Goal: Transaction & Acquisition: Book appointment/travel/reservation

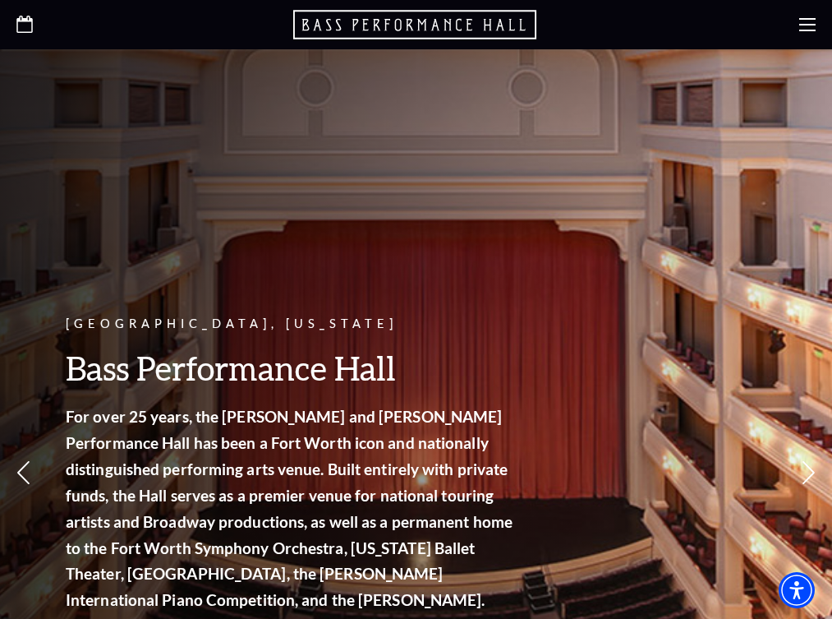
click at [0, 0] on p "Upcoming Events" at bounding box center [0, 0] width 0 height 0
click at [0, 0] on span "Learn More" at bounding box center [0, 0] width 0 height 0
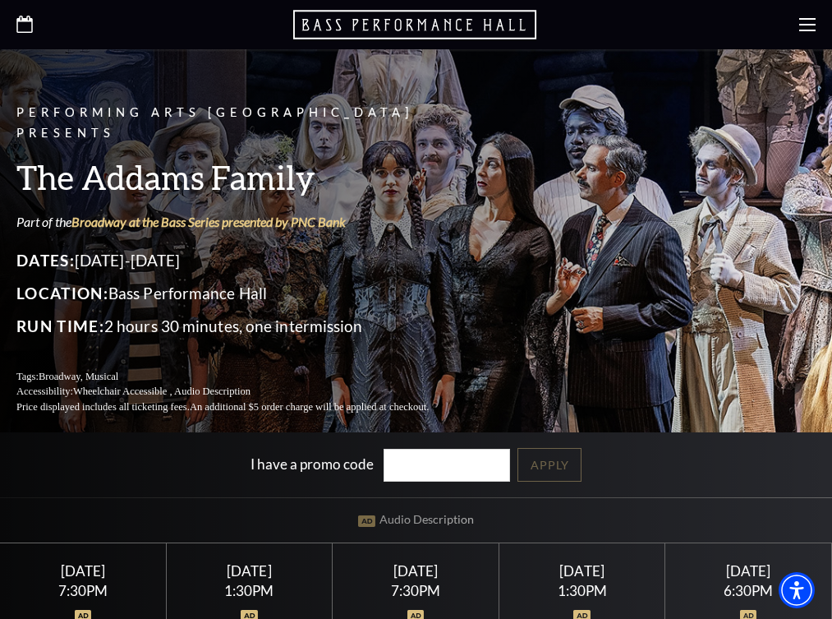
scroll to position [406, 0]
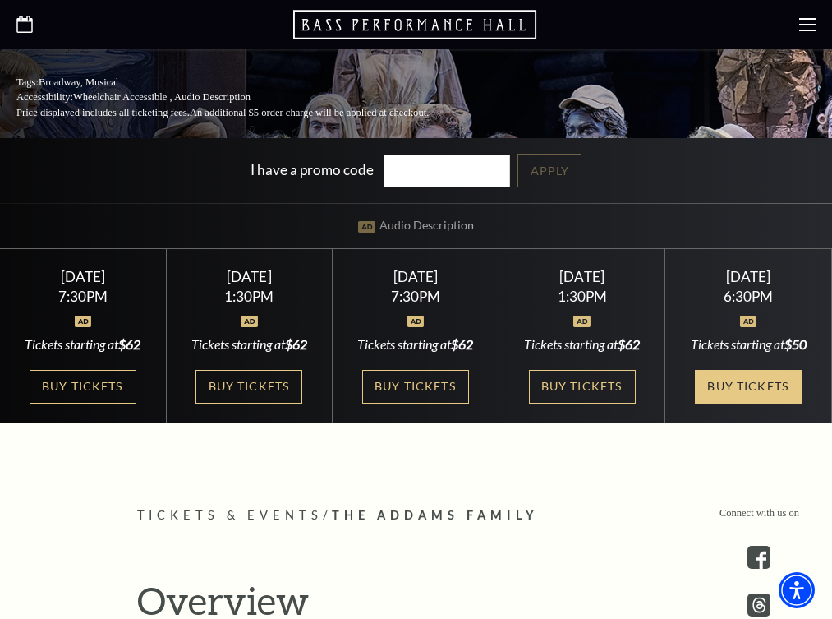
click at [771, 370] on link "Buy Tickets" at bounding box center [748, 387] width 107 height 34
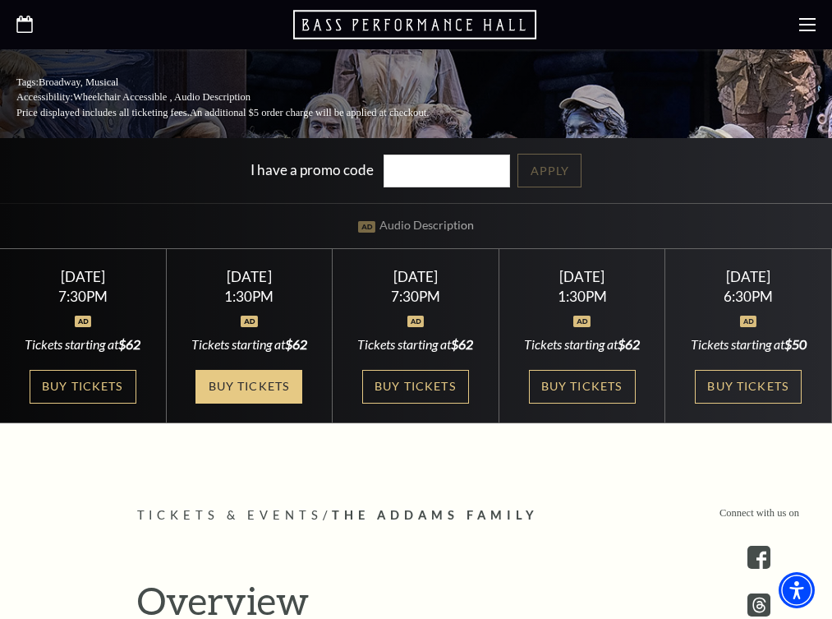
click at [246, 370] on link "Buy Tickets" at bounding box center [249, 387] width 107 height 34
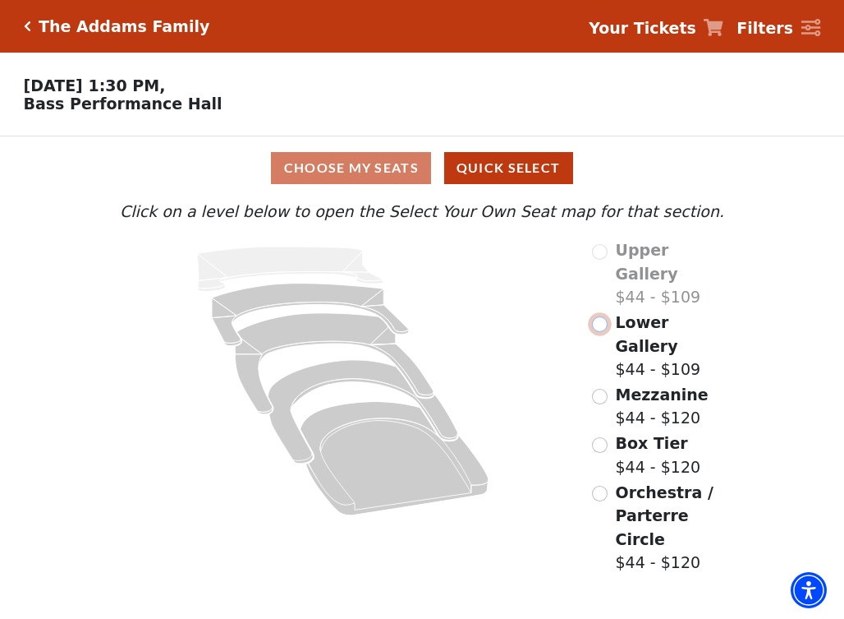
click at [600, 316] on input "Lower Gallery$44 - $109\a" at bounding box center [600, 324] width 16 height 16
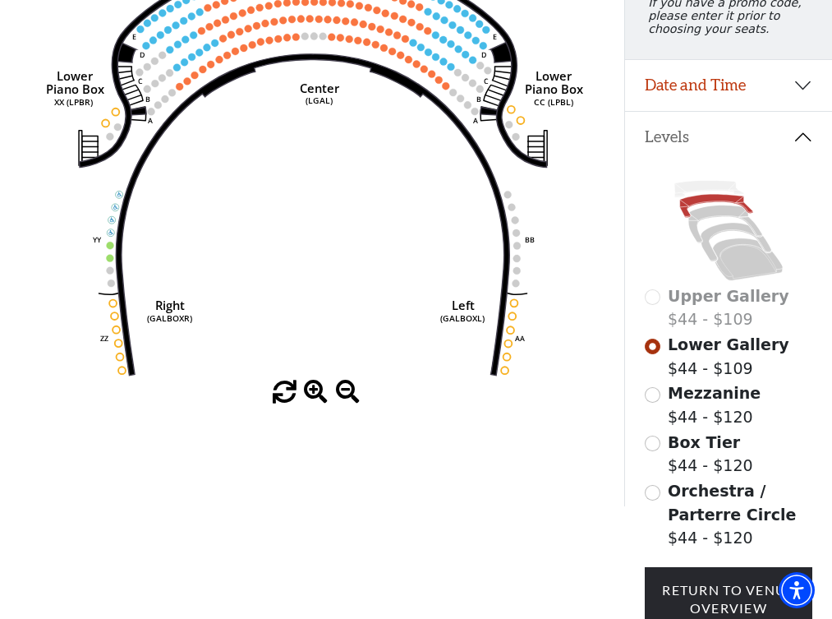
scroll to position [250, 0]
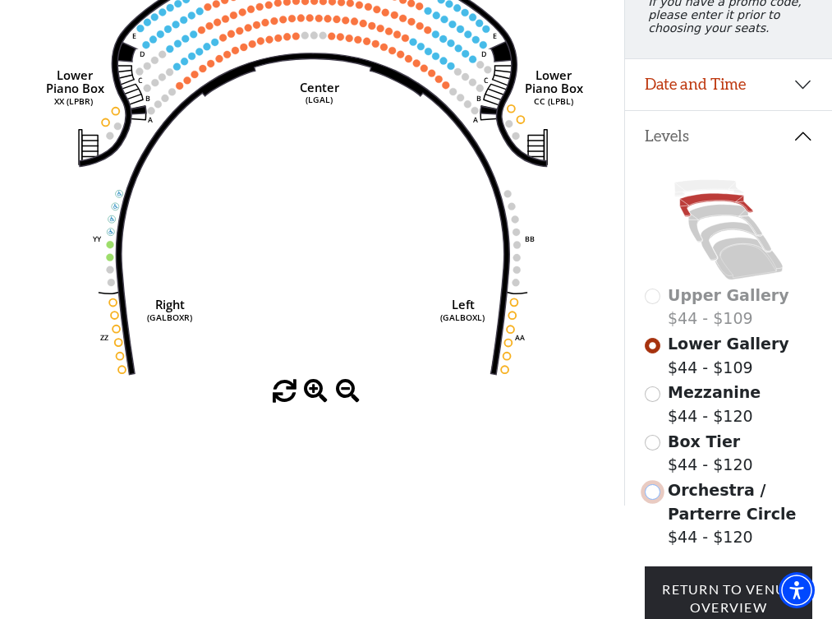
click at [653, 499] on input "Orchestra / Parterre Circle$44 - $120\a" at bounding box center [653, 492] width 16 height 16
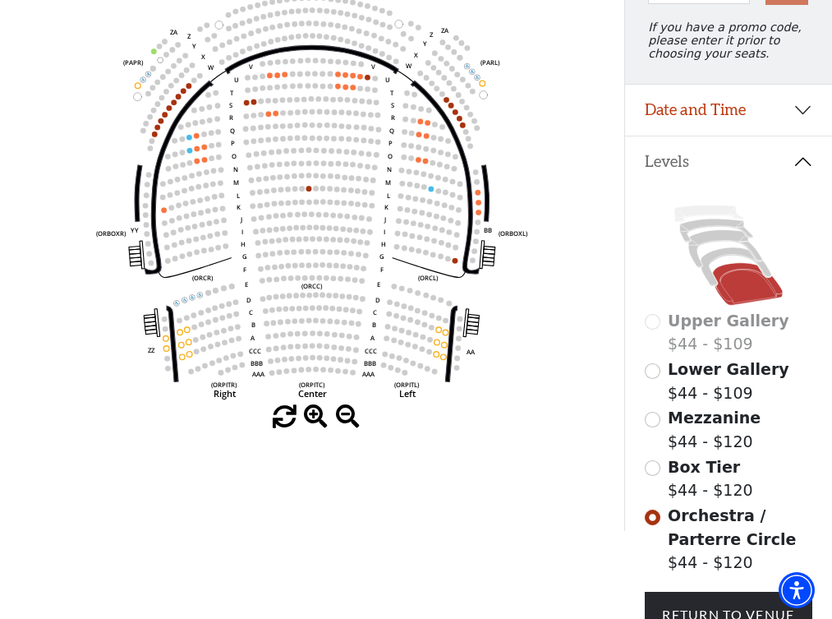
scroll to position [225, 0]
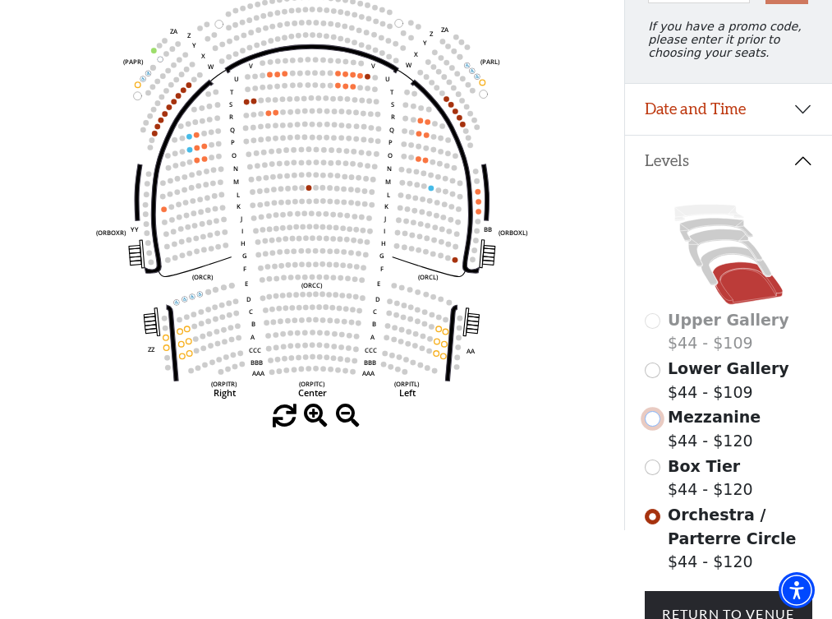
click at [656, 421] on input "Mezzanine$44 - $120\a" at bounding box center [653, 419] width 16 height 16
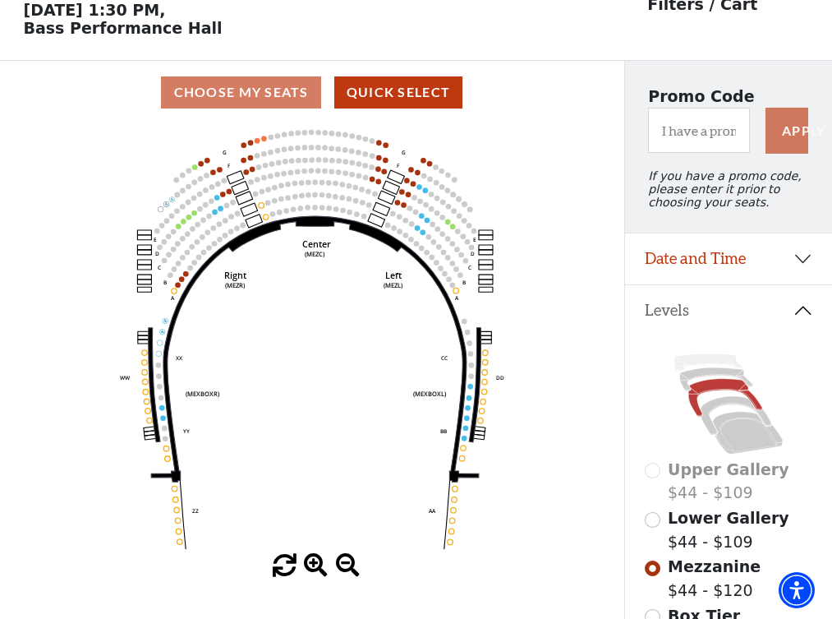
scroll to position [50, 0]
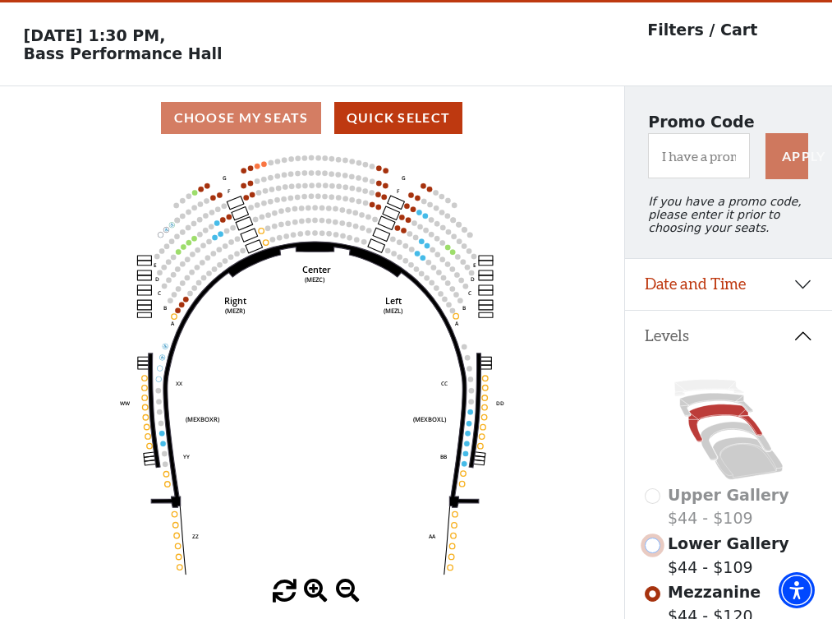
click at [651, 550] on input "Lower Gallery$44 - $109\a" at bounding box center [653, 545] width 16 height 16
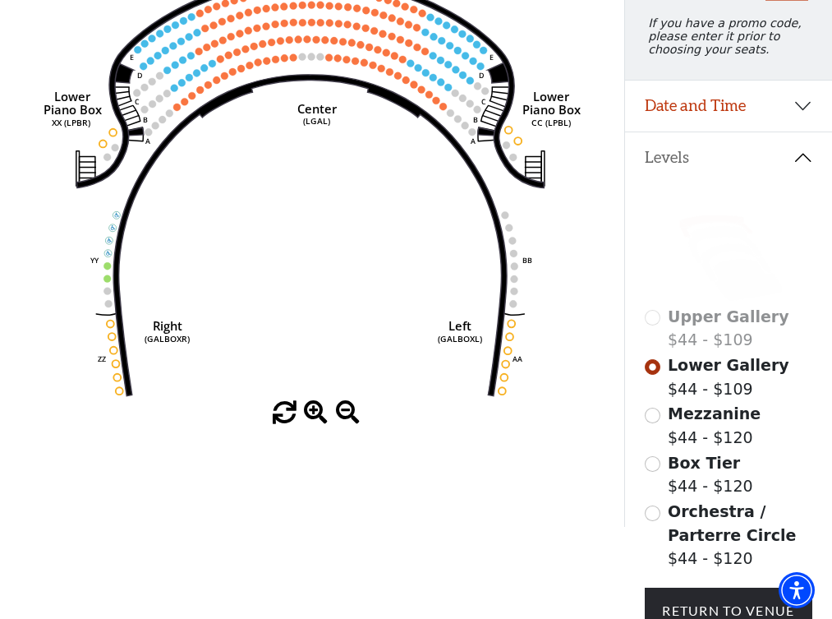
scroll to position [236, 0]
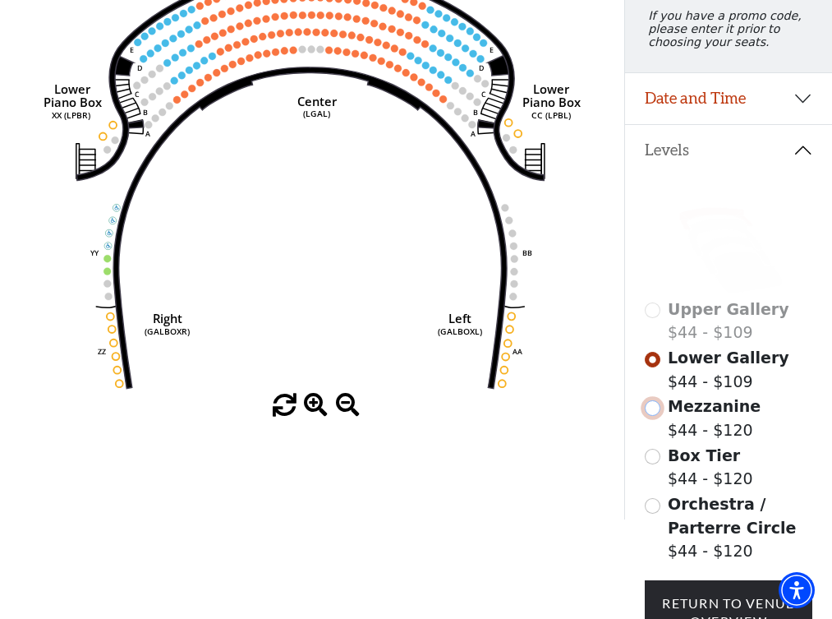
click at [656, 411] on input "Mezzanine$44 - $120\a" at bounding box center [653, 408] width 16 height 16
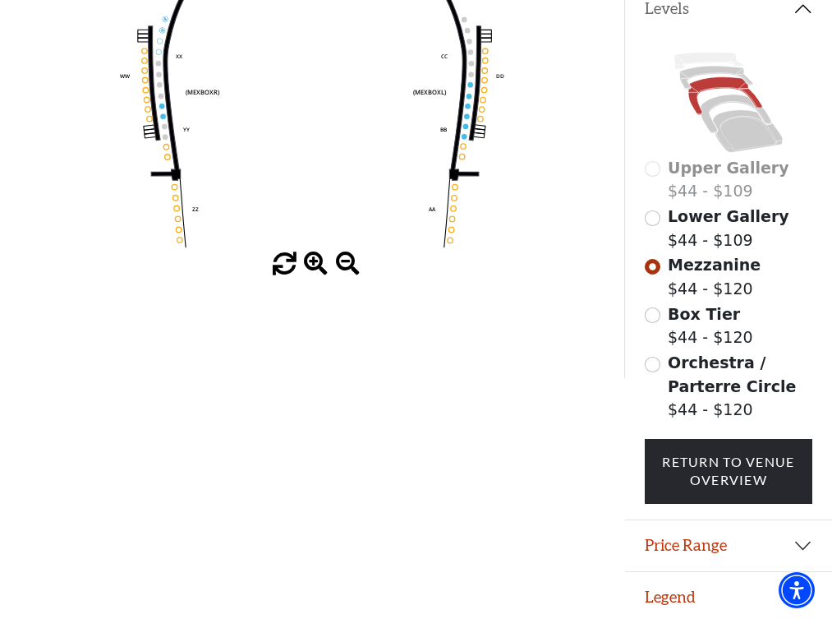
scroll to position [384, 0]
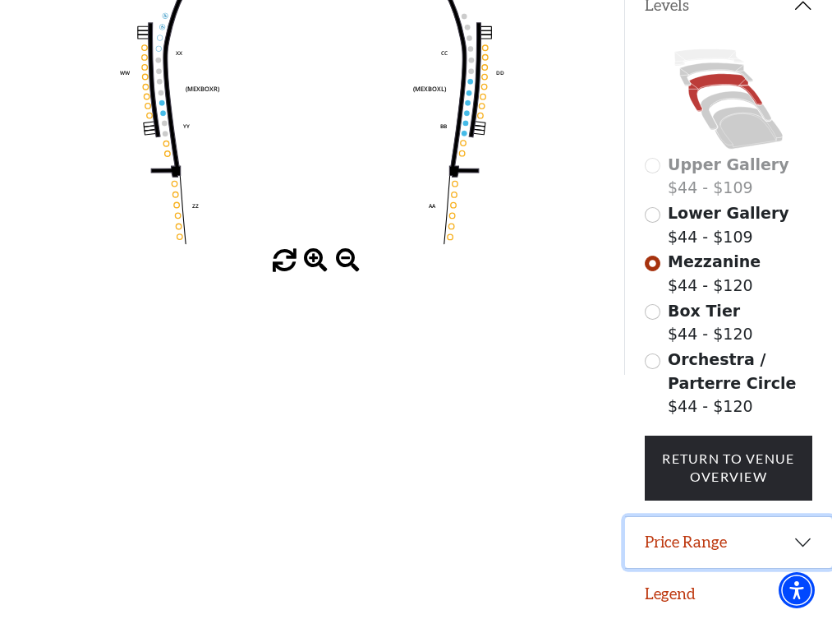
click at [776, 531] on button "Price Range" at bounding box center [728, 542] width 207 height 51
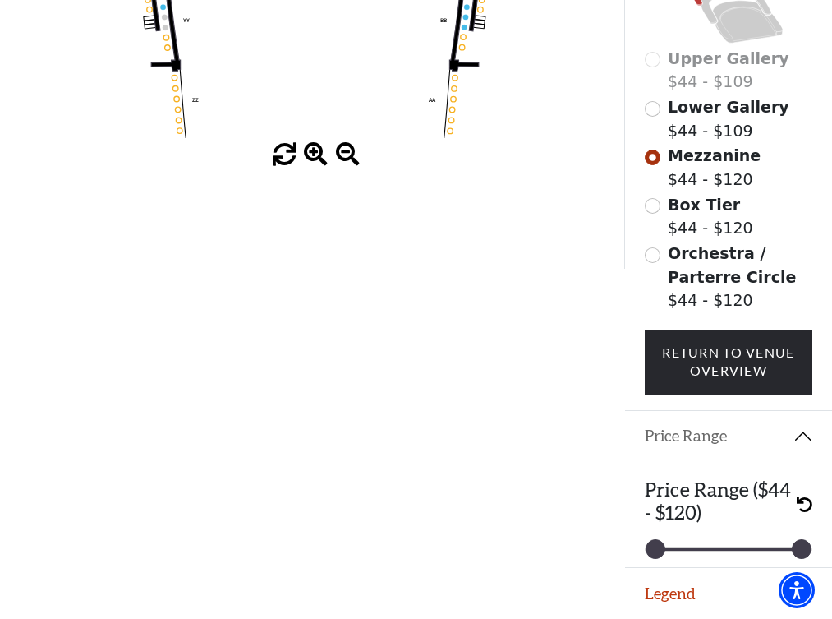
scroll to position [490, 0]
drag, startPoint x: 790, startPoint y: 545, endPoint x: 699, endPoint y: 556, distance: 91.8
click at [699, 556] on div at bounding box center [696, 549] width 18 height 18
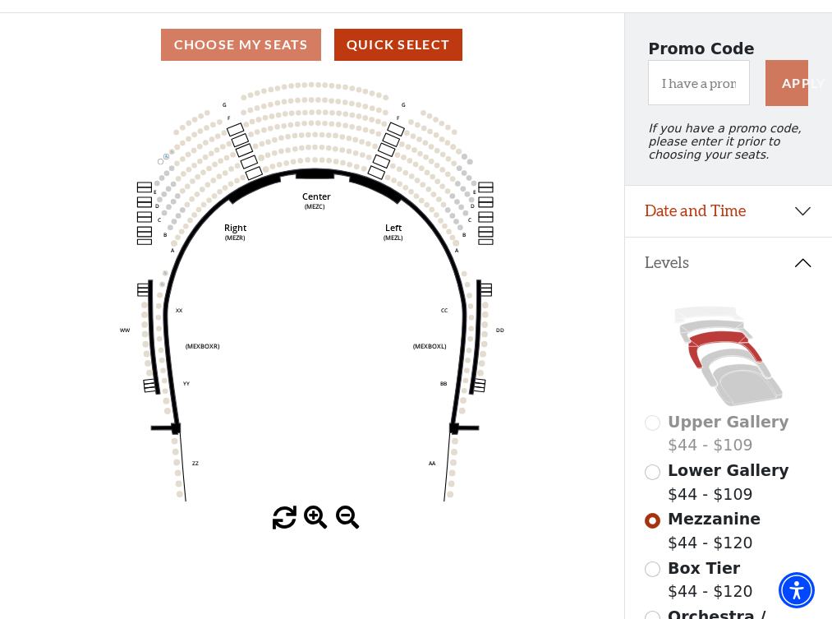
scroll to position [398, 0]
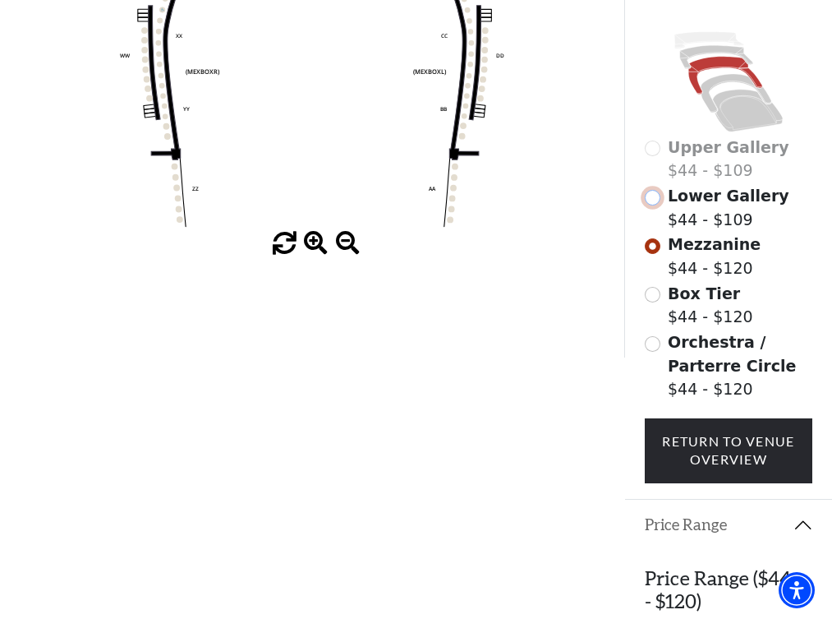
click at [655, 205] on input "Lower Gallery$44 - $109\a" at bounding box center [653, 198] width 16 height 16
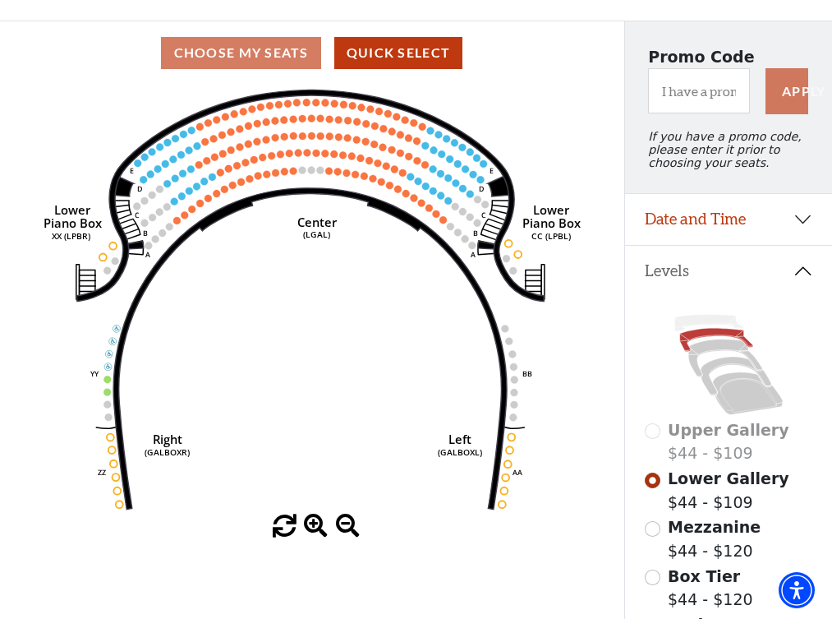
scroll to position [196, 0]
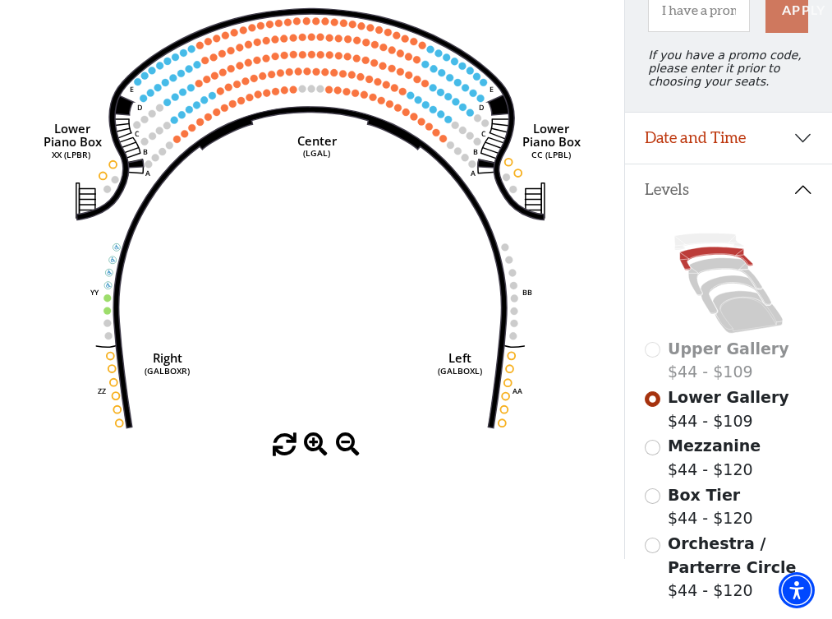
click at [656, 353] on div "Upper Gallery $44 - $109" at bounding box center [729, 360] width 168 height 47
click at [653, 357] on div "Upper Gallery $44 - $109" at bounding box center [729, 360] width 168 height 47
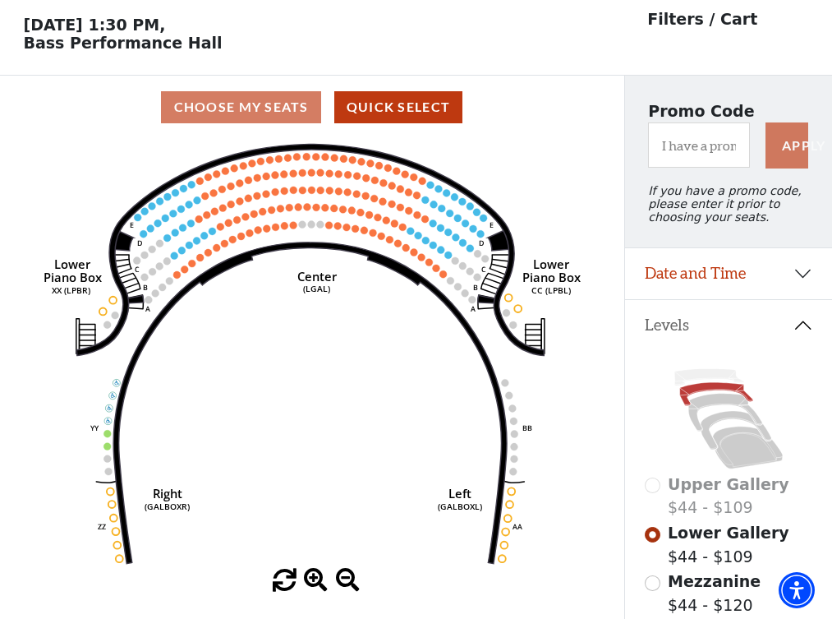
scroll to position [0, 0]
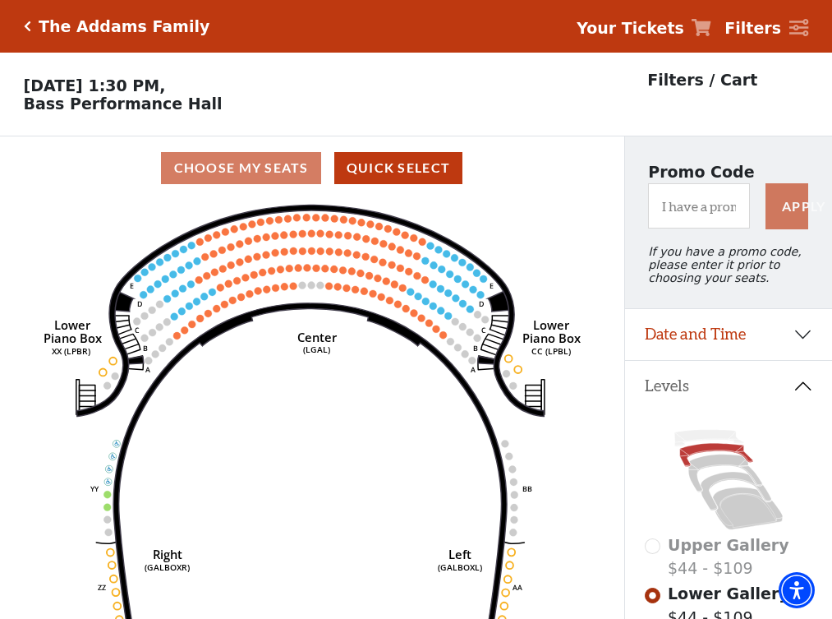
click at [32, 27] on div "The Addams Family" at bounding box center [120, 26] width 179 height 19
click at [29, 28] on icon "Click here to go back to filters" at bounding box center [27, 27] width 7 height 12
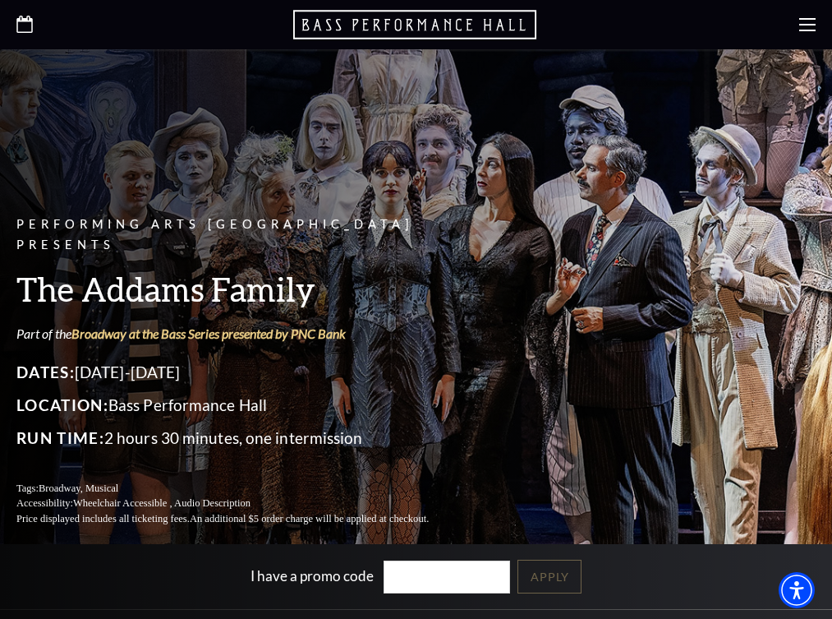
click at [0, 0] on span "Learn More" at bounding box center [0, 0] width 0 height 0
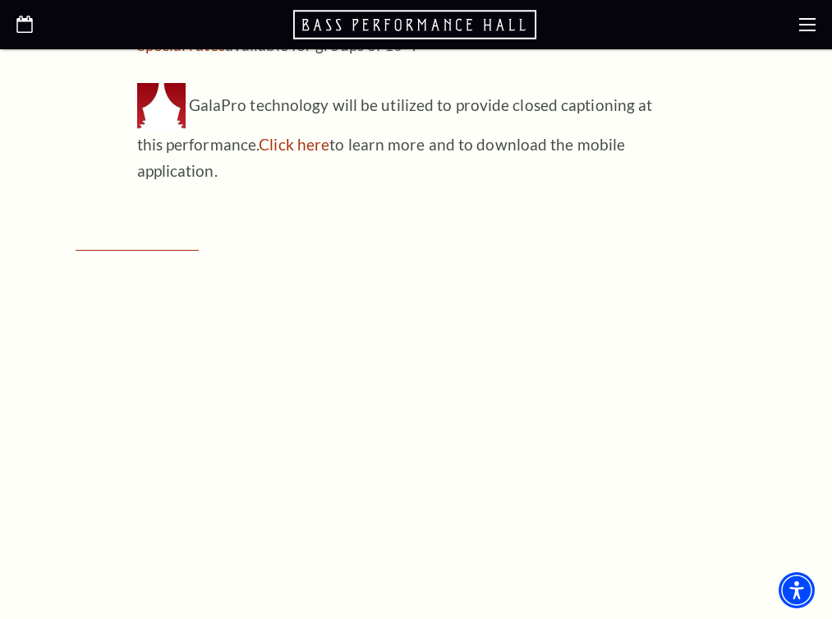
scroll to position [343, 0]
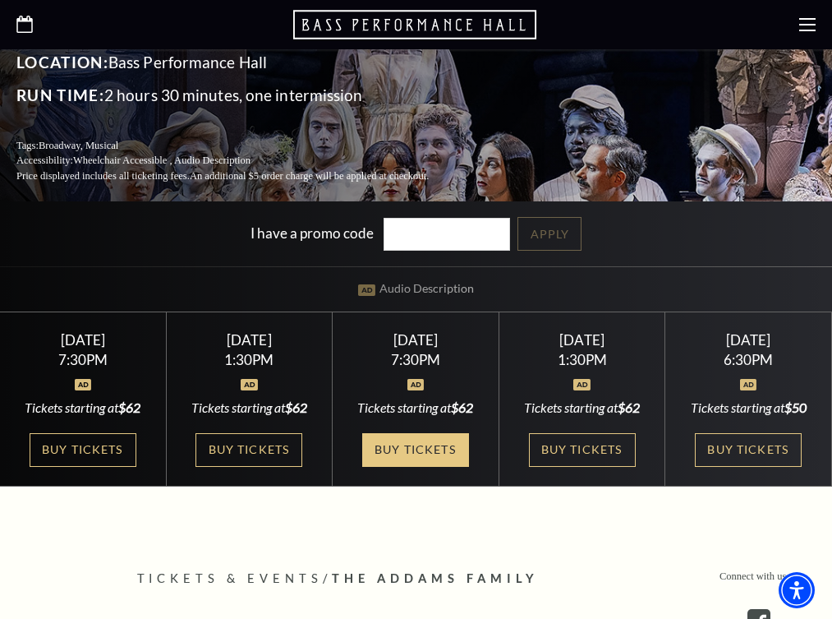
click at [407, 433] on link "Buy Tickets" at bounding box center [415, 450] width 107 height 34
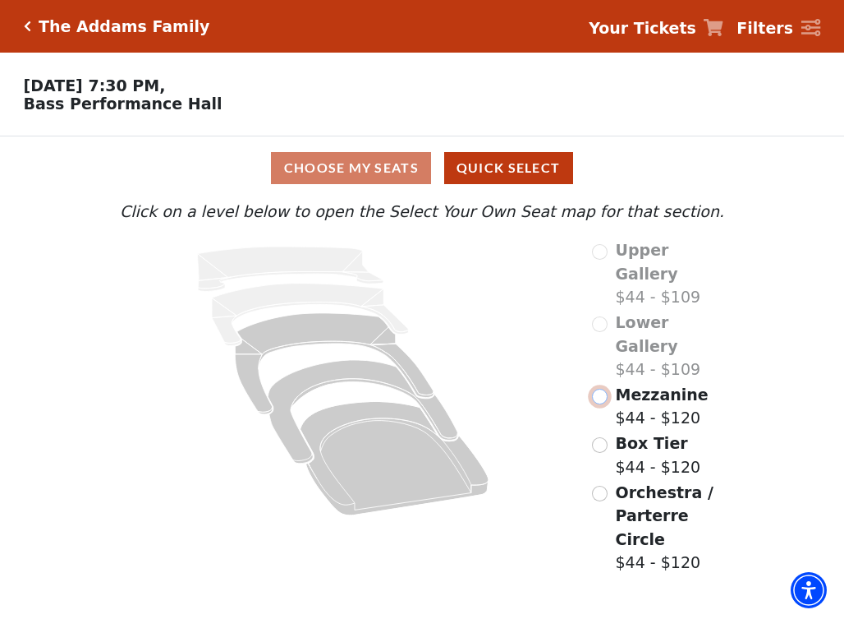
click at [600, 389] on input "Mezzanine$44 - $120\a" at bounding box center [600, 397] width 16 height 16
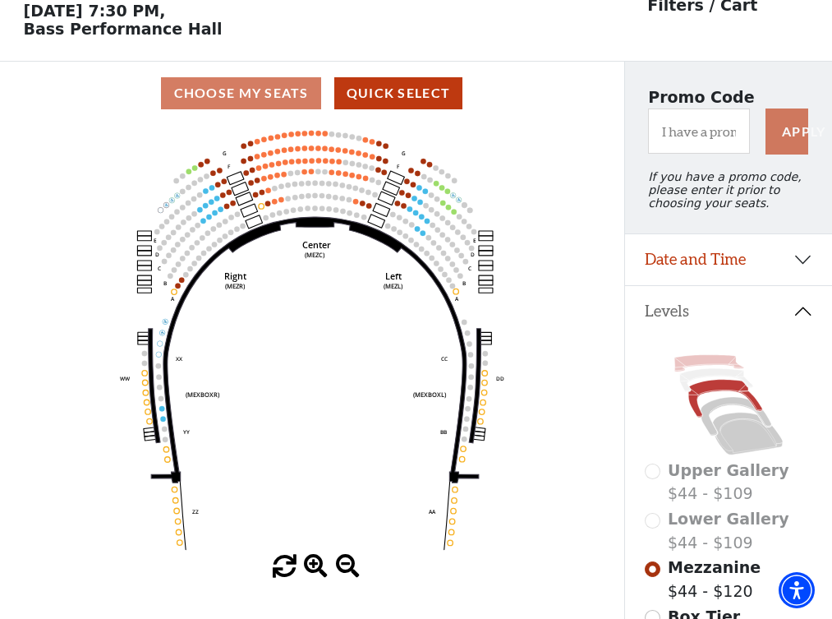
scroll to position [76, 0]
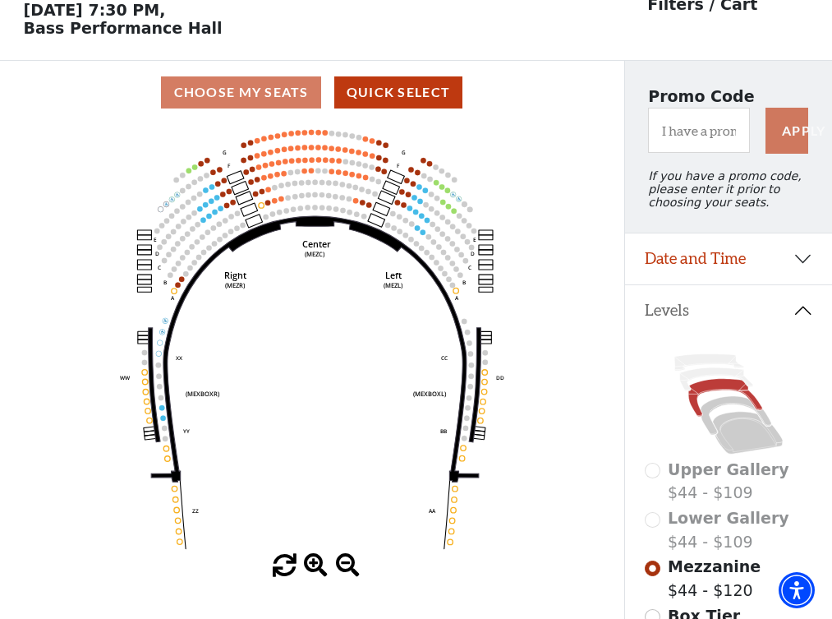
click at [658, 470] on div "Upper Gallery $44 - $109" at bounding box center [729, 481] width 168 height 47
click at [654, 472] on div "Upper Gallery $44 - $109" at bounding box center [729, 481] width 168 height 47
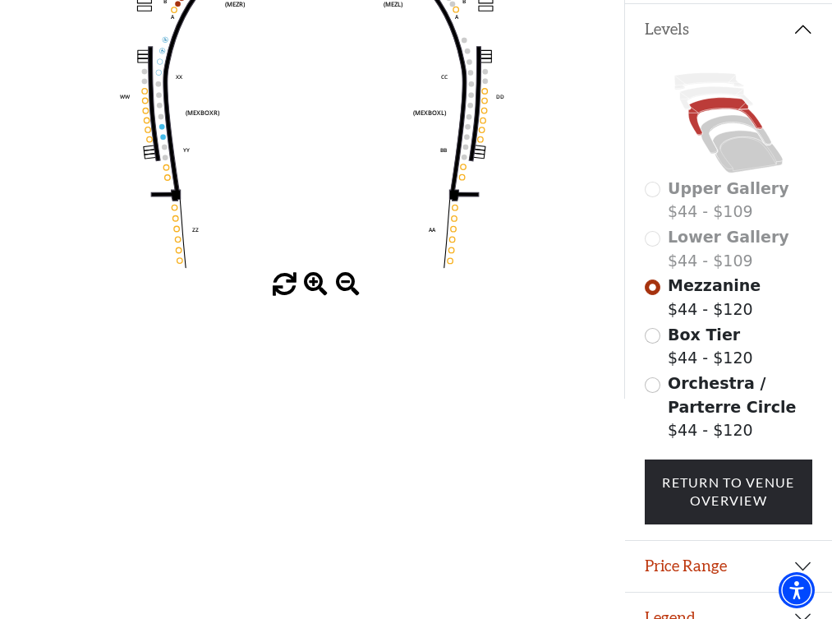
scroll to position [384, 0]
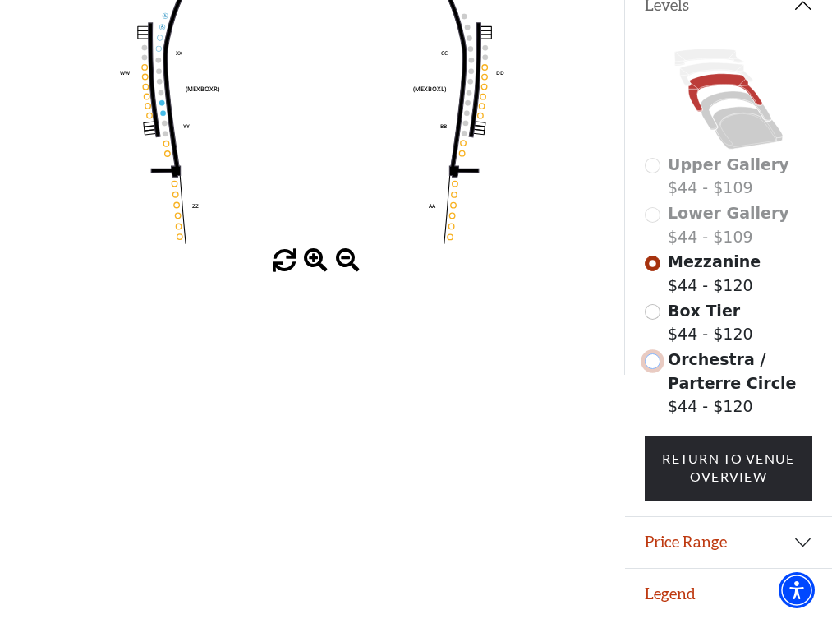
click at [656, 361] on input "Orchestra / Parterre Circle$44 - $120\a" at bounding box center [653, 361] width 16 height 16
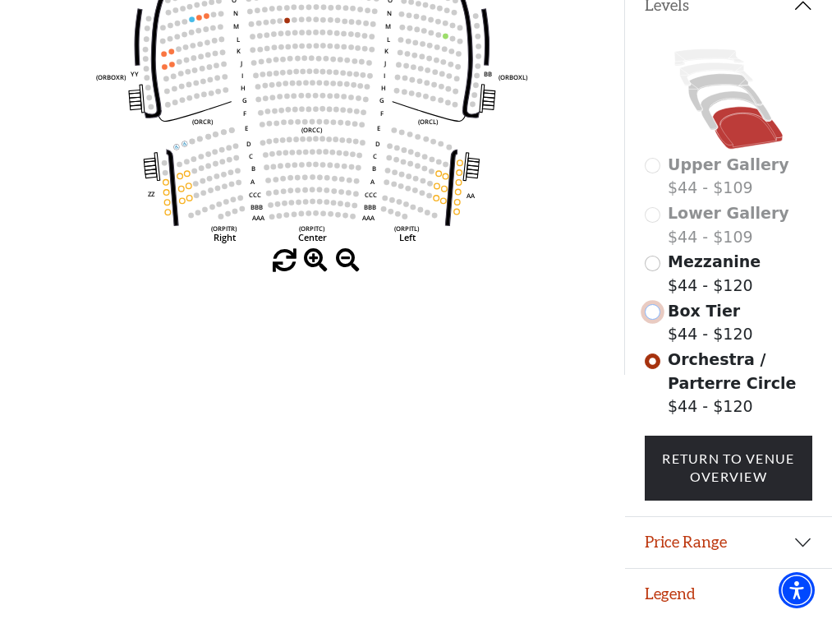
click at [656, 309] on input "Box Tier$44 - $120\a" at bounding box center [653, 312] width 16 height 16
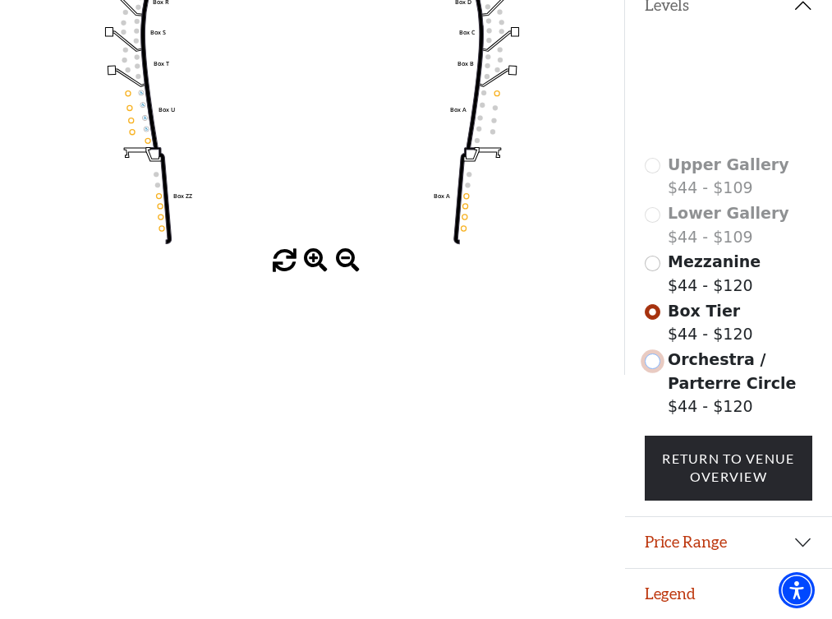
click at [654, 361] on input "Orchestra / Parterre Circle$44 - $120\a" at bounding box center [653, 361] width 16 height 16
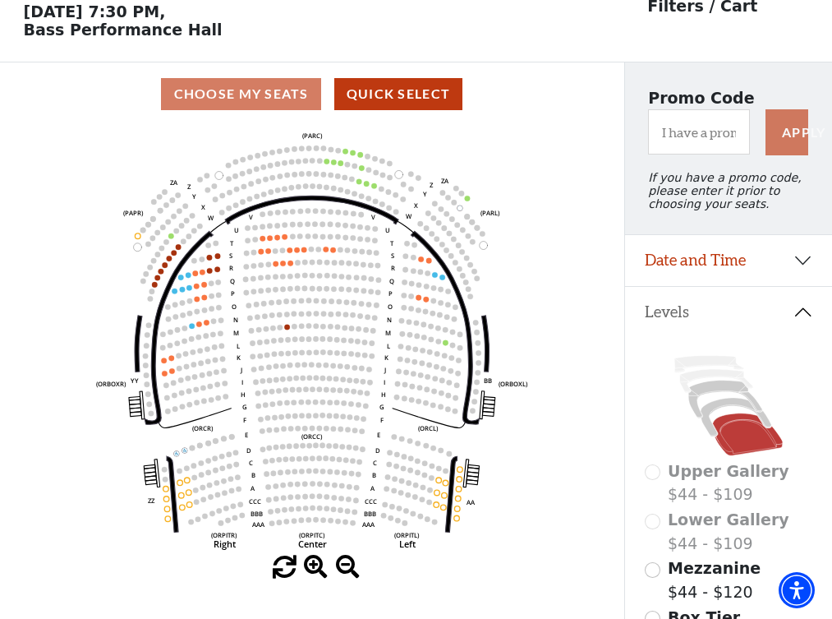
scroll to position [76, 0]
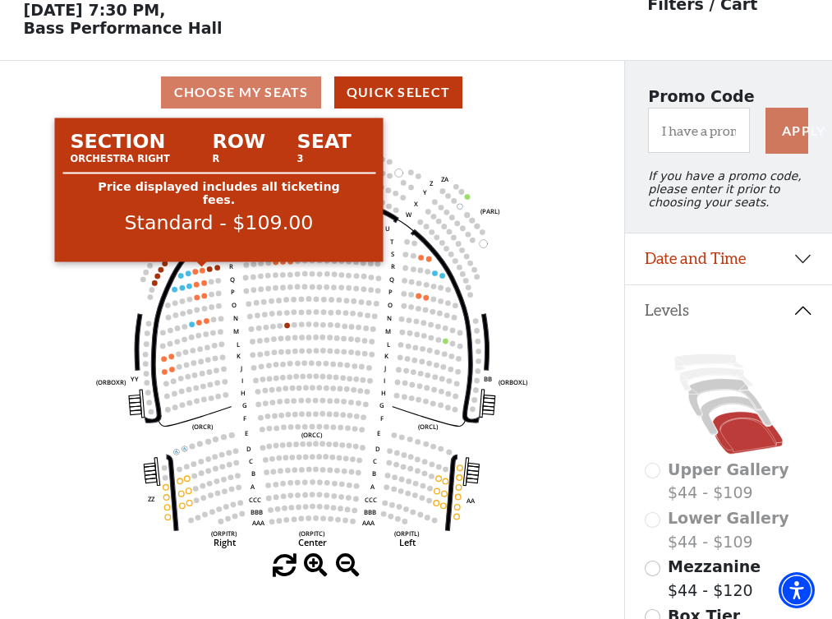
click at [200, 270] on circle at bounding box center [203, 271] width 6 height 6
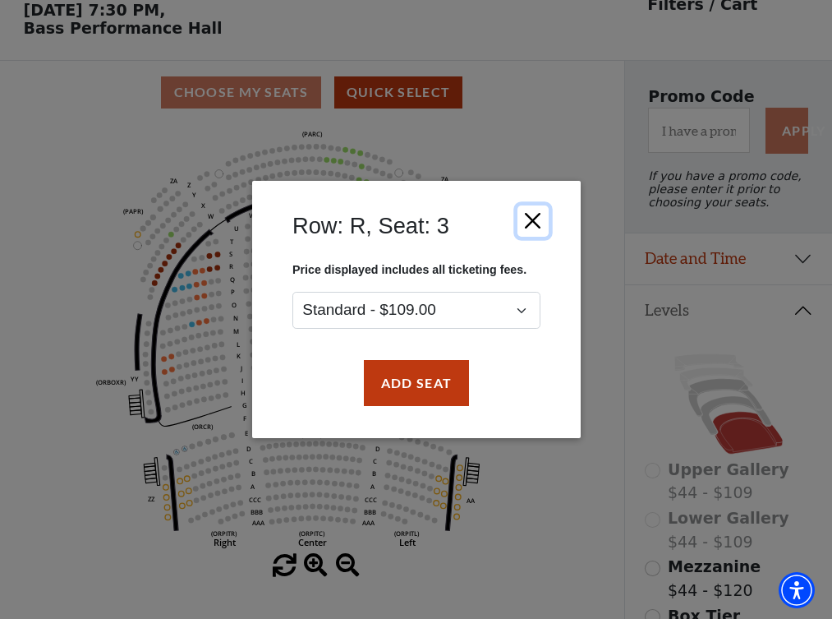
click at [540, 220] on button "Close" at bounding box center [532, 220] width 31 height 31
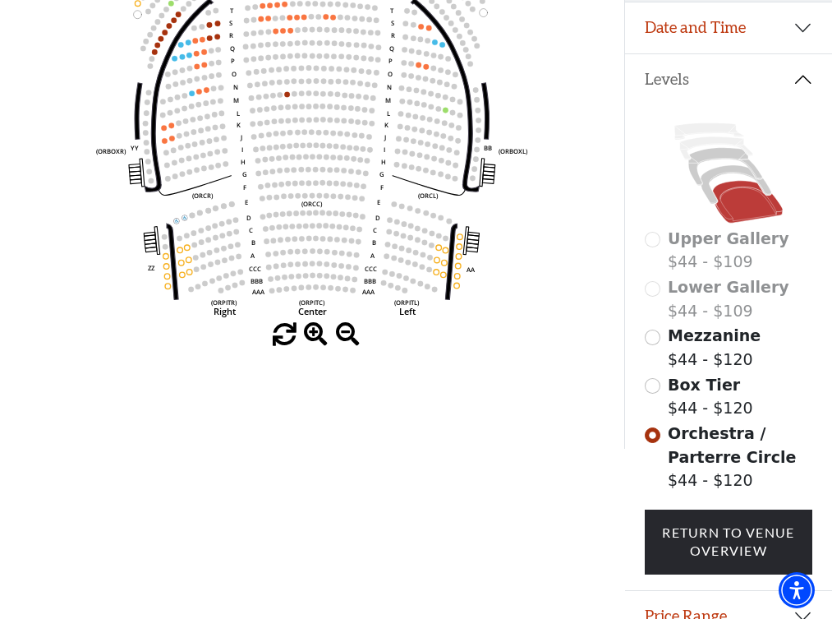
scroll to position [384, 0]
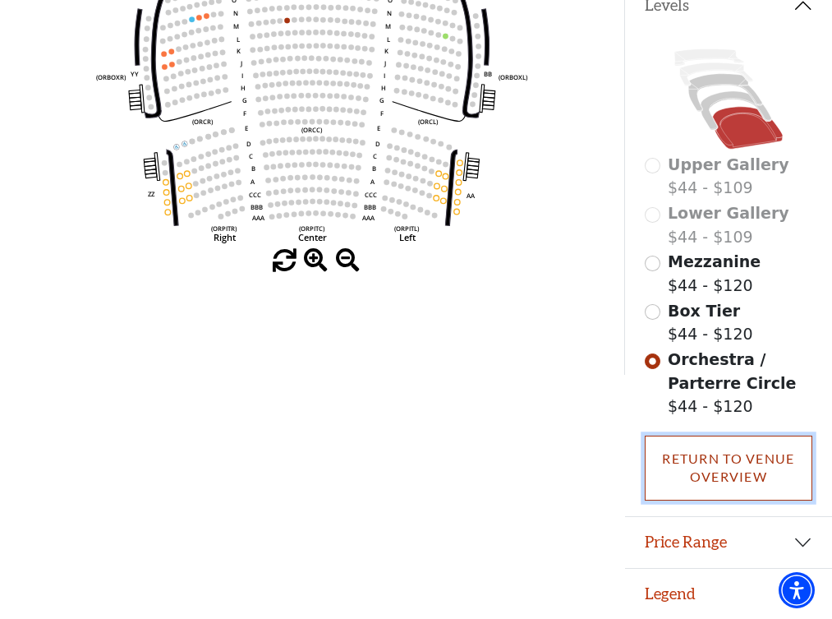
click at [738, 458] on link "Return To Venue Overview" at bounding box center [729, 467] width 168 height 65
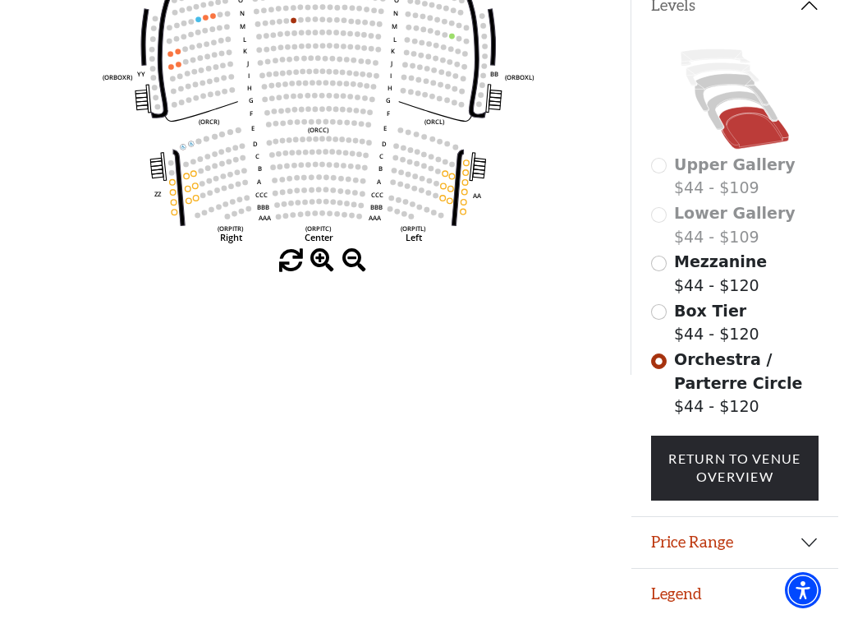
scroll to position [0, 0]
